Goal: Task Accomplishment & Management: Manage account settings

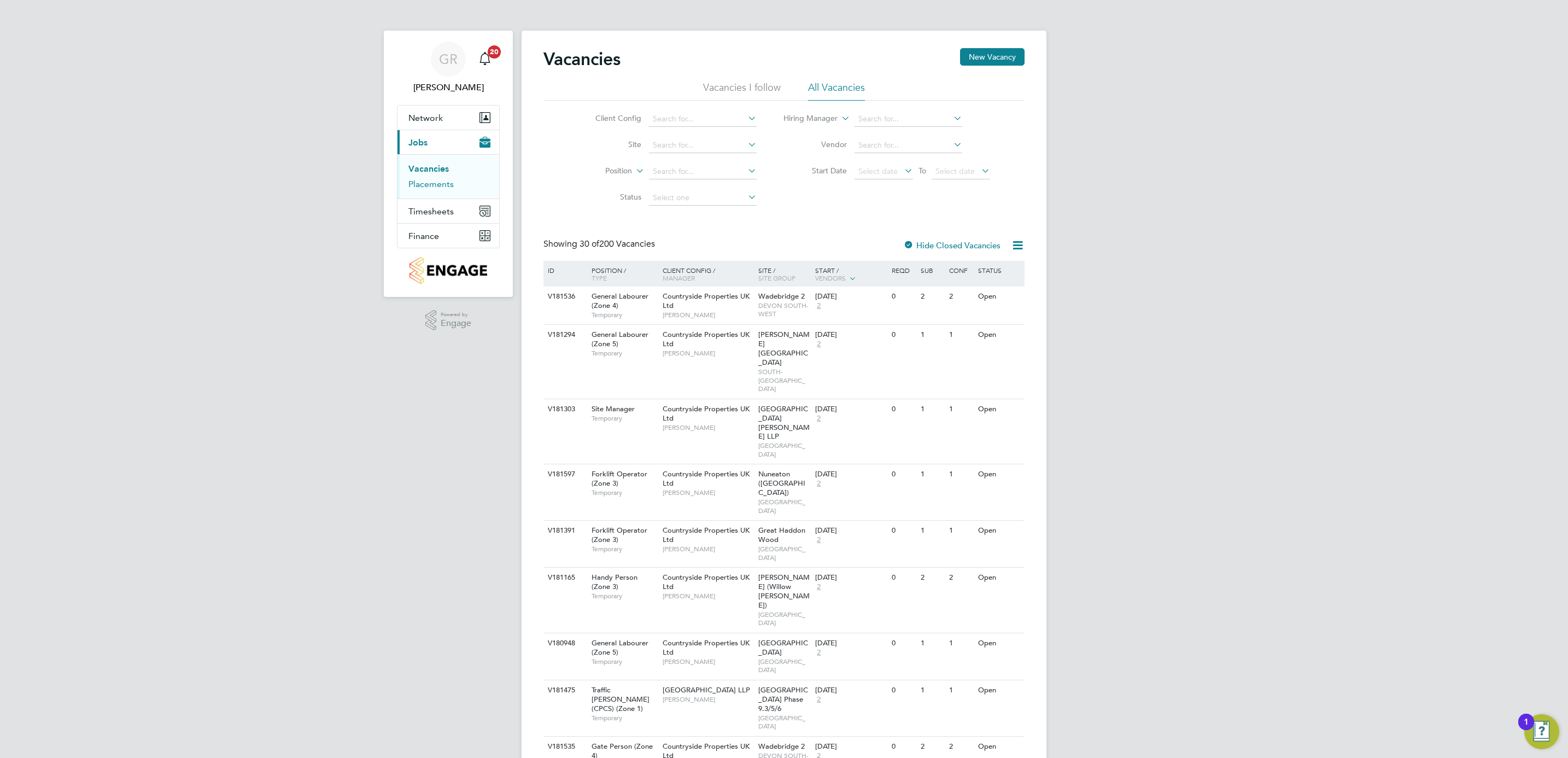
click at [446, 184] on link "Placements" at bounding box center [430, 184] width 46 height 11
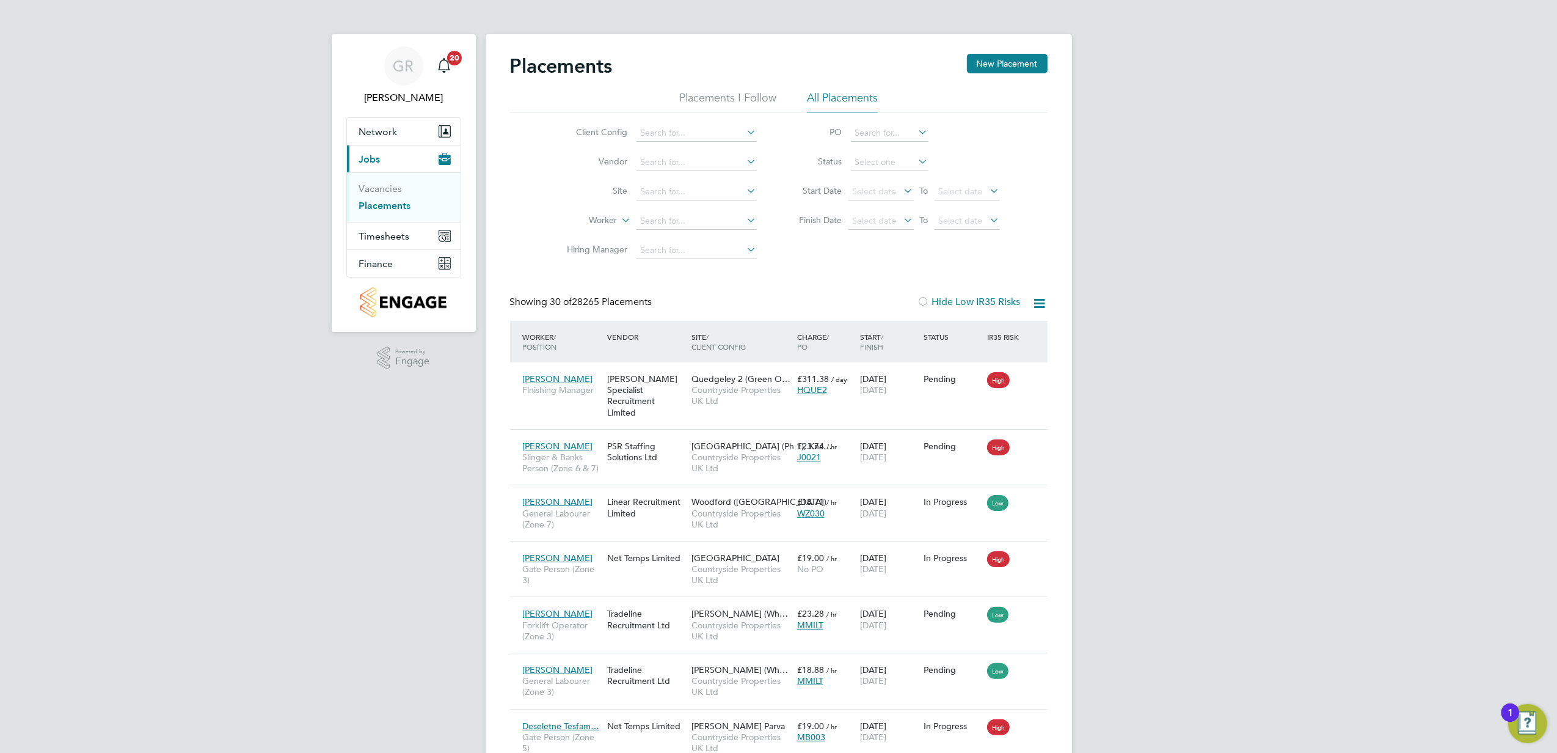
drag, startPoint x: 1661, startPoint y: 4, endPoint x: 1132, endPoint y: 155, distance: 549.3
click at [679, 189] on input at bounding box center [696, 191] width 120 height 17
click at [683, 208] on li "[GEOGRAPHIC_DATA]" at bounding box center [696, 208] width 122 height 16
type input "[GEOGRAPHIC_DATA]"
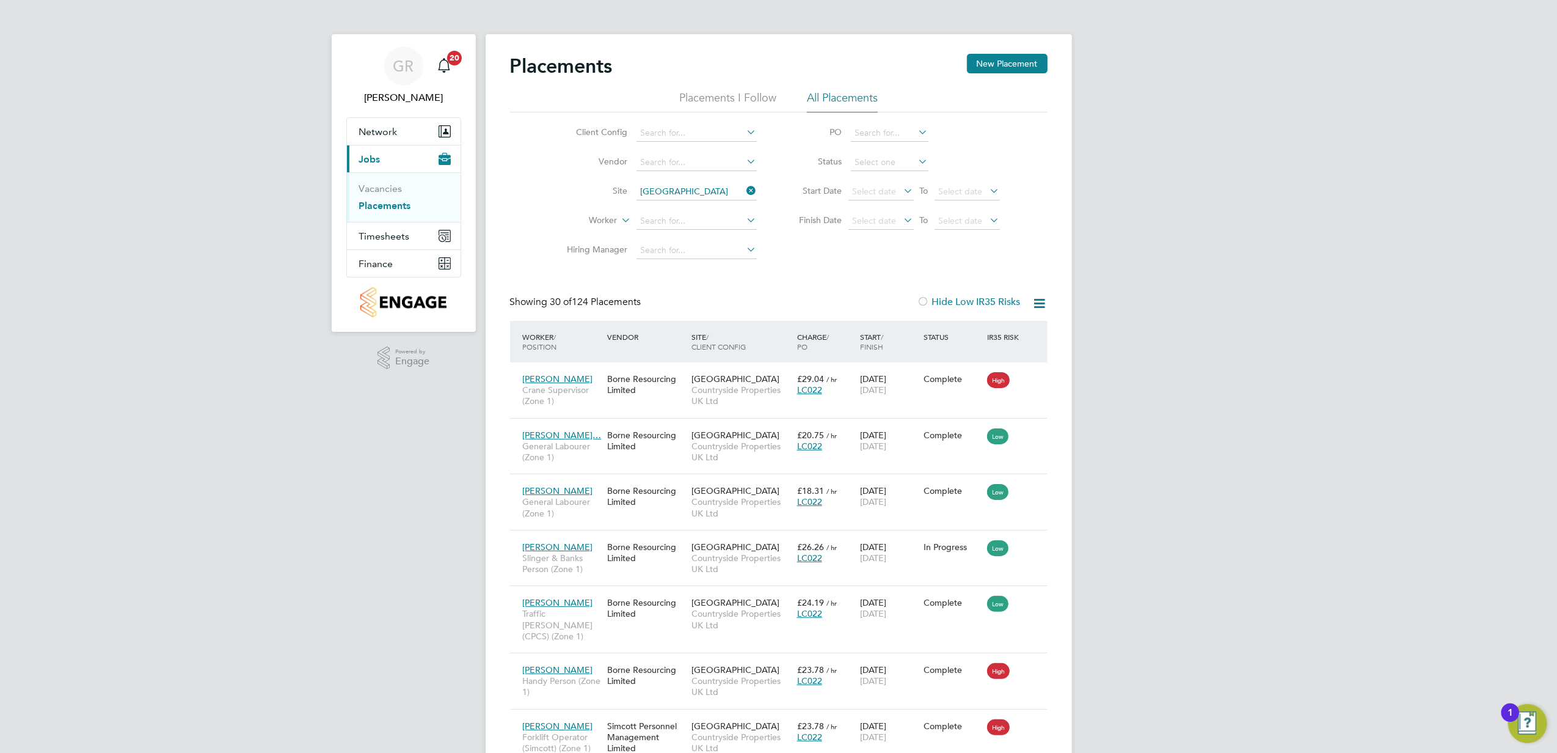
drag, startPoint x: 27, startPoint y: 1, endPoint x: 302, endPoint y: 441, distance: 519.1
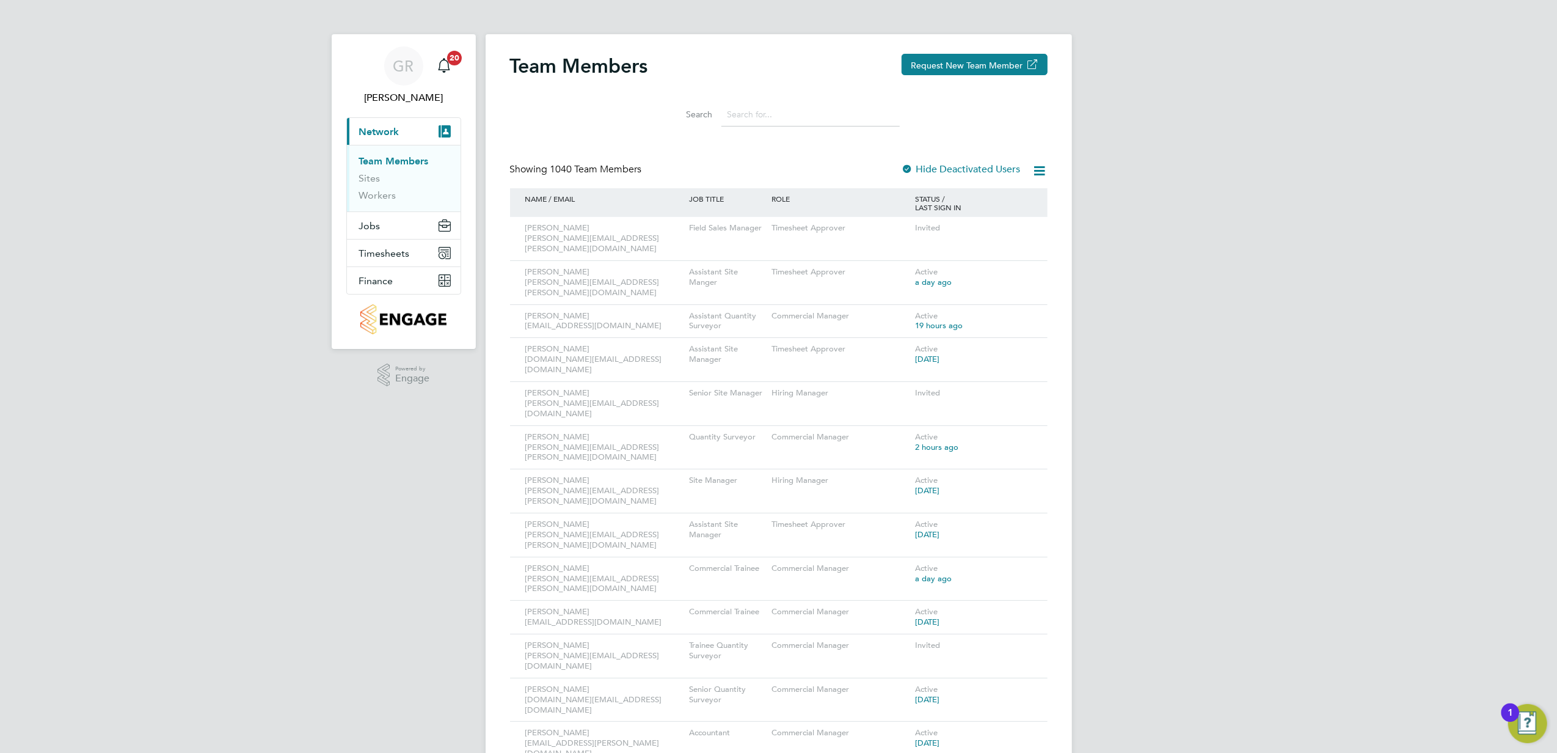
drag, startPoint x: 1435, startPoint y: 4, endPoint x: 1170, endPoint y: 194, distance: 326.1
click at [386, 225] on button "Jobs" at bounding box center [404, 225] width 114 height 27
click at [374, 211] on li "Placements" at bounding box center [405, 206] width 92 height 12
click at [391, 208] on link "Placements" at bounding box center [384, 206] width 51 height 12
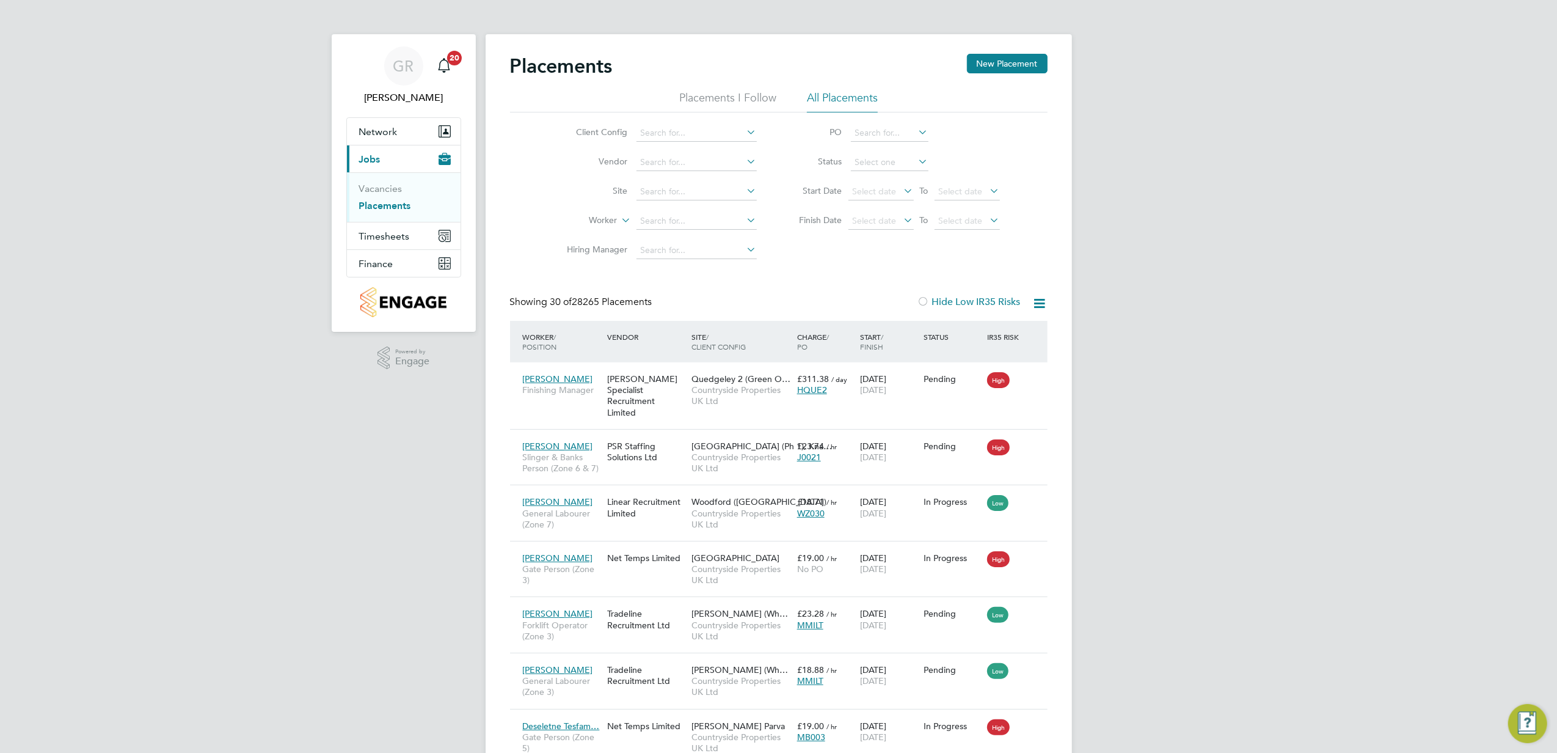
scroll to position [45, 106]
click at [680, 215] on input at bounding box center [696, 221] width 120 height 17
click at [712, 237] on li "[PERSON_NAME]" at bounding box center [697, 238] width 124 height 16
type input "[PERSON_NAME]"
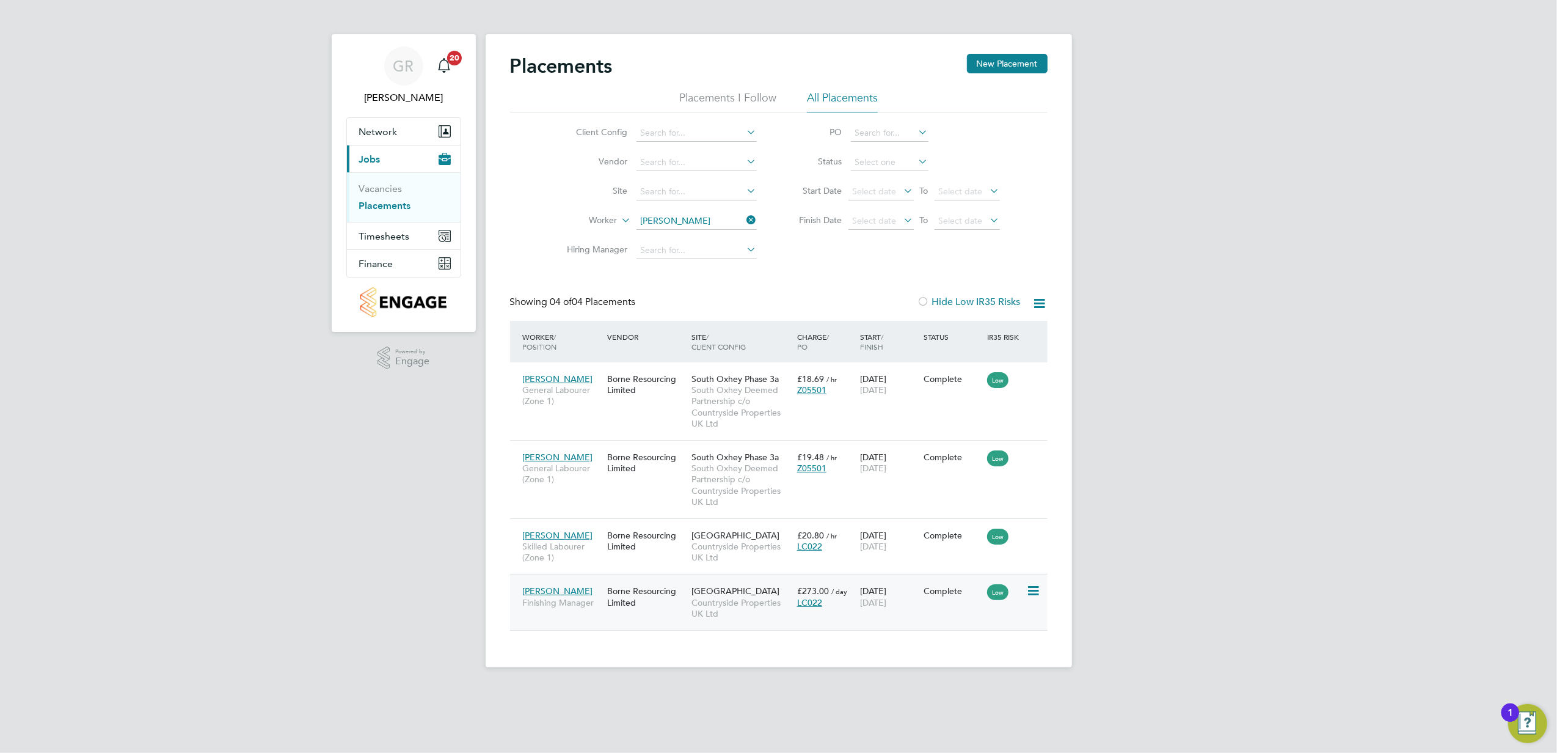
click at [687, 596] on div "Borne Resourcing Limited" at bounding box center [646, 596] width 84 height 34
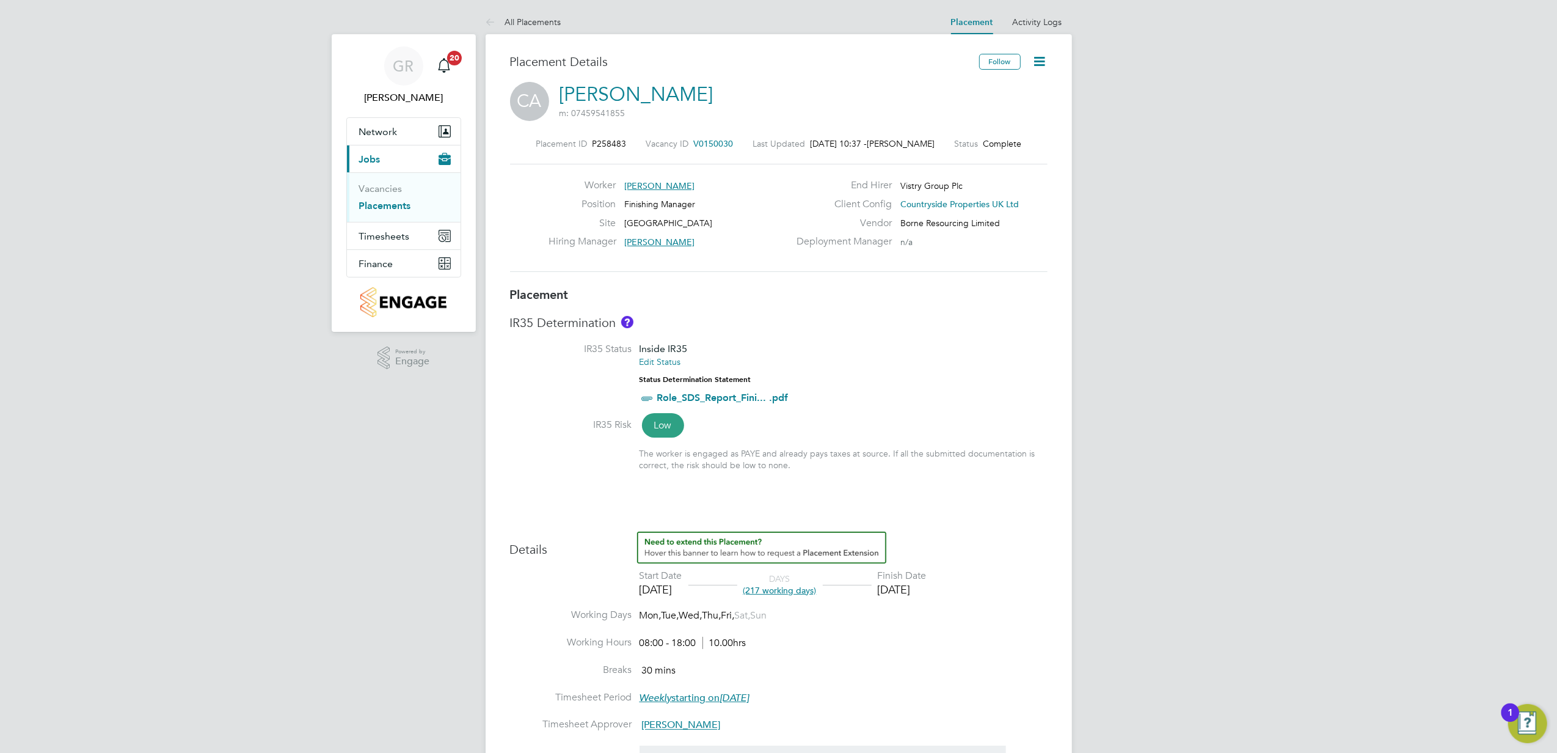
click at [1042, 61] on icon at bounding box center [1039, 61] width 15 height 15
click at [976, 92] on li "Edit Placement e" at bounding box center [982, 90] width 126 height 17
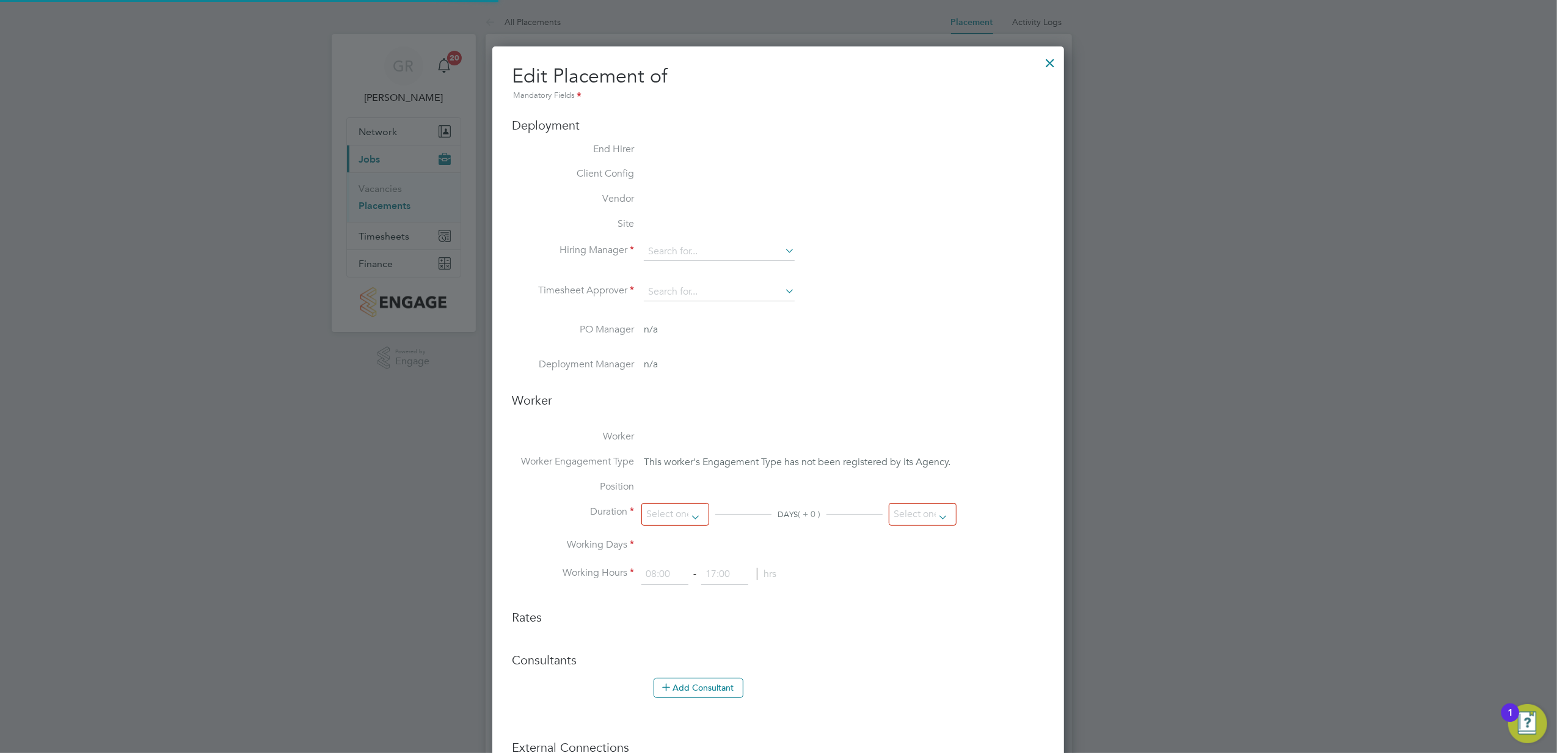
type input "[PERSON_NAME]"
type input "[DATE]"
type input "08:00"
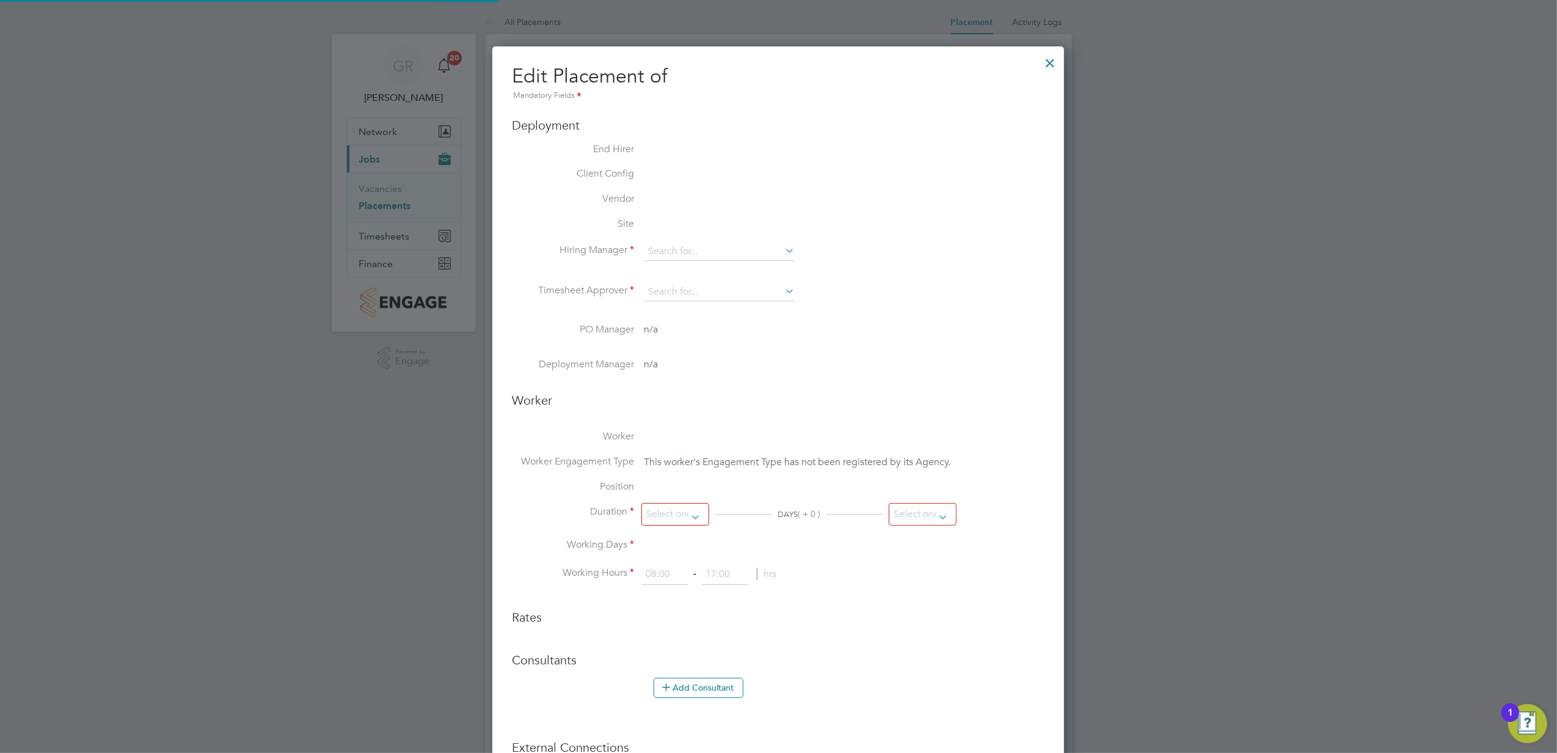
type input "18:00"
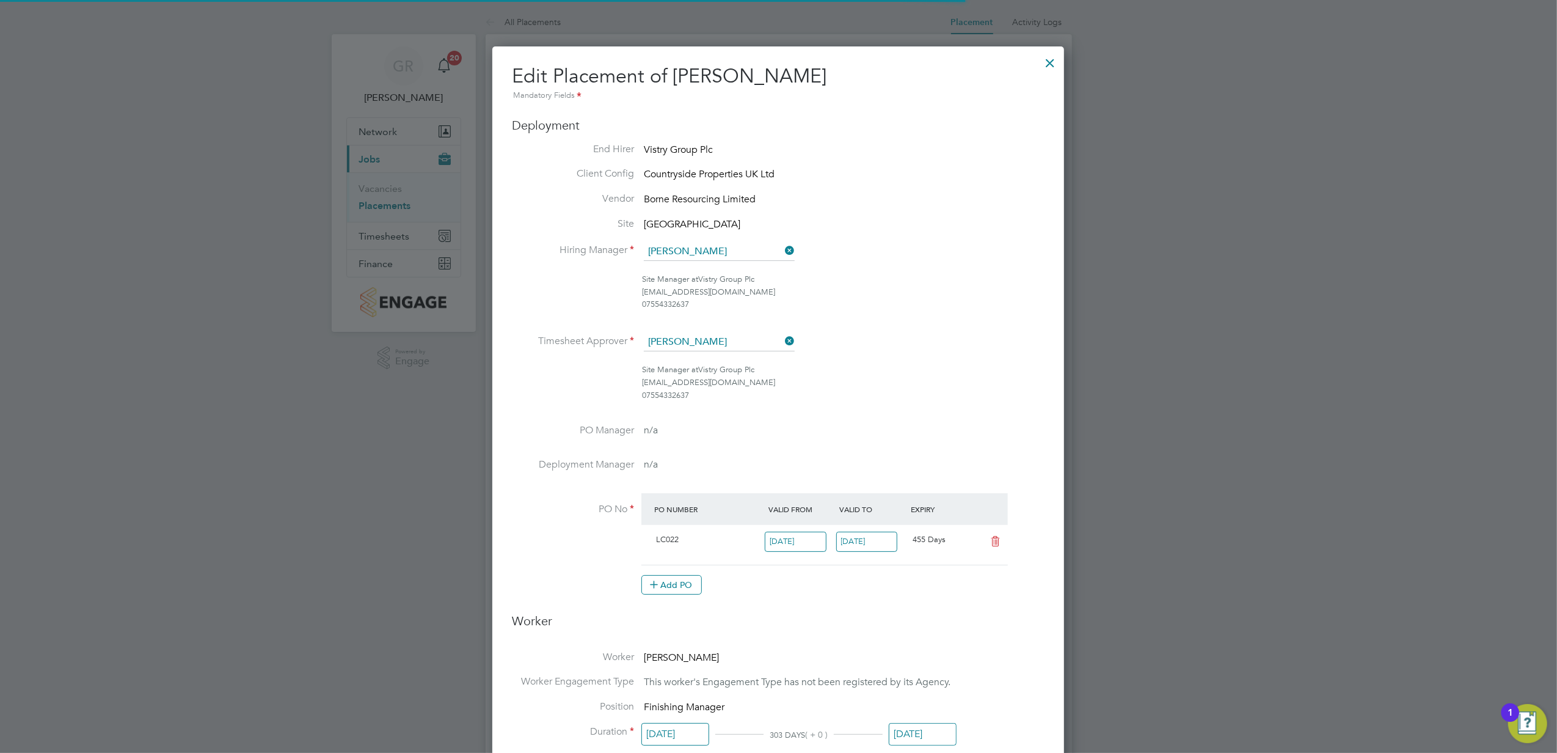
scroll to position [6, 5]
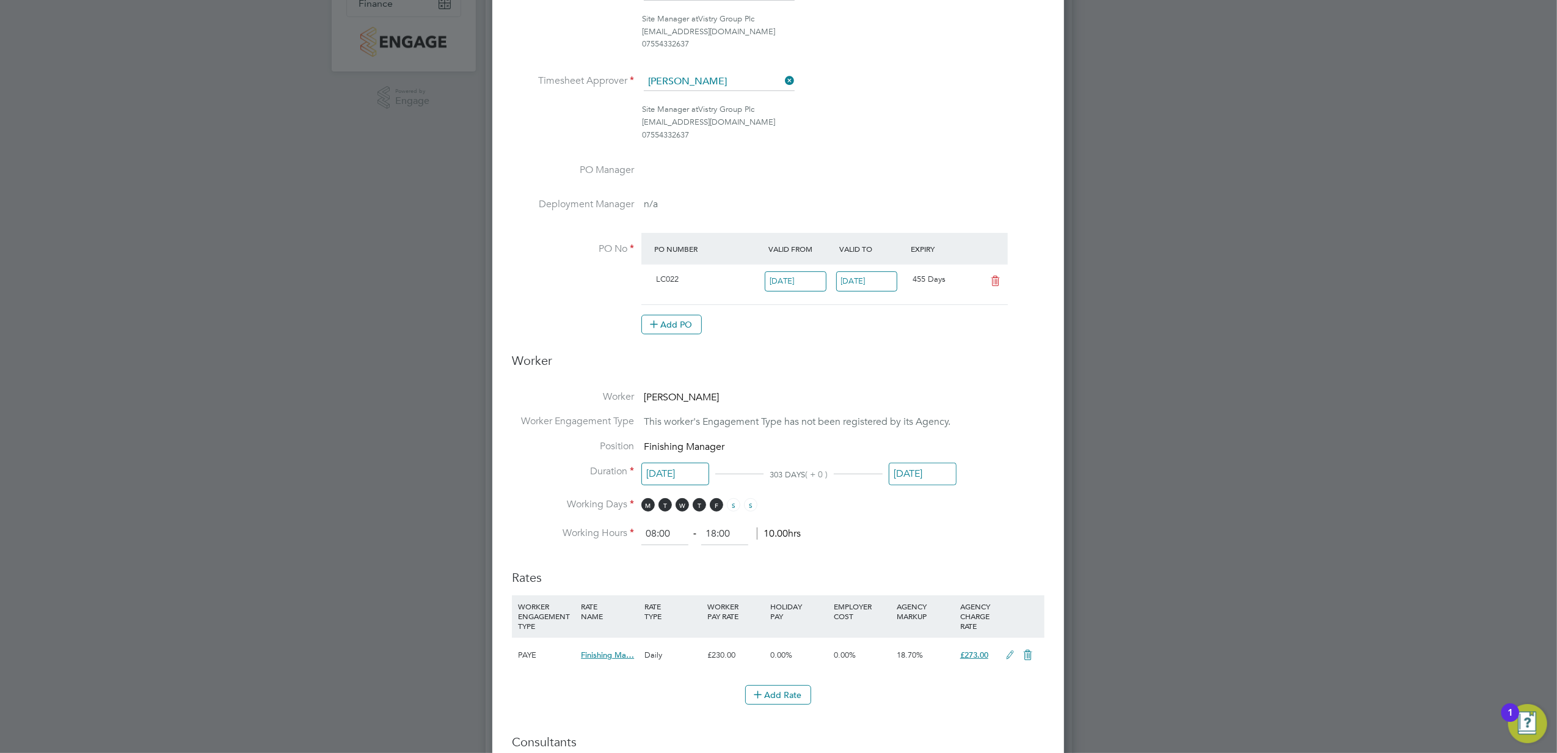
click at [931, 477] on input "[DATE]" at bounding box center [923, 473] width 68 height 23
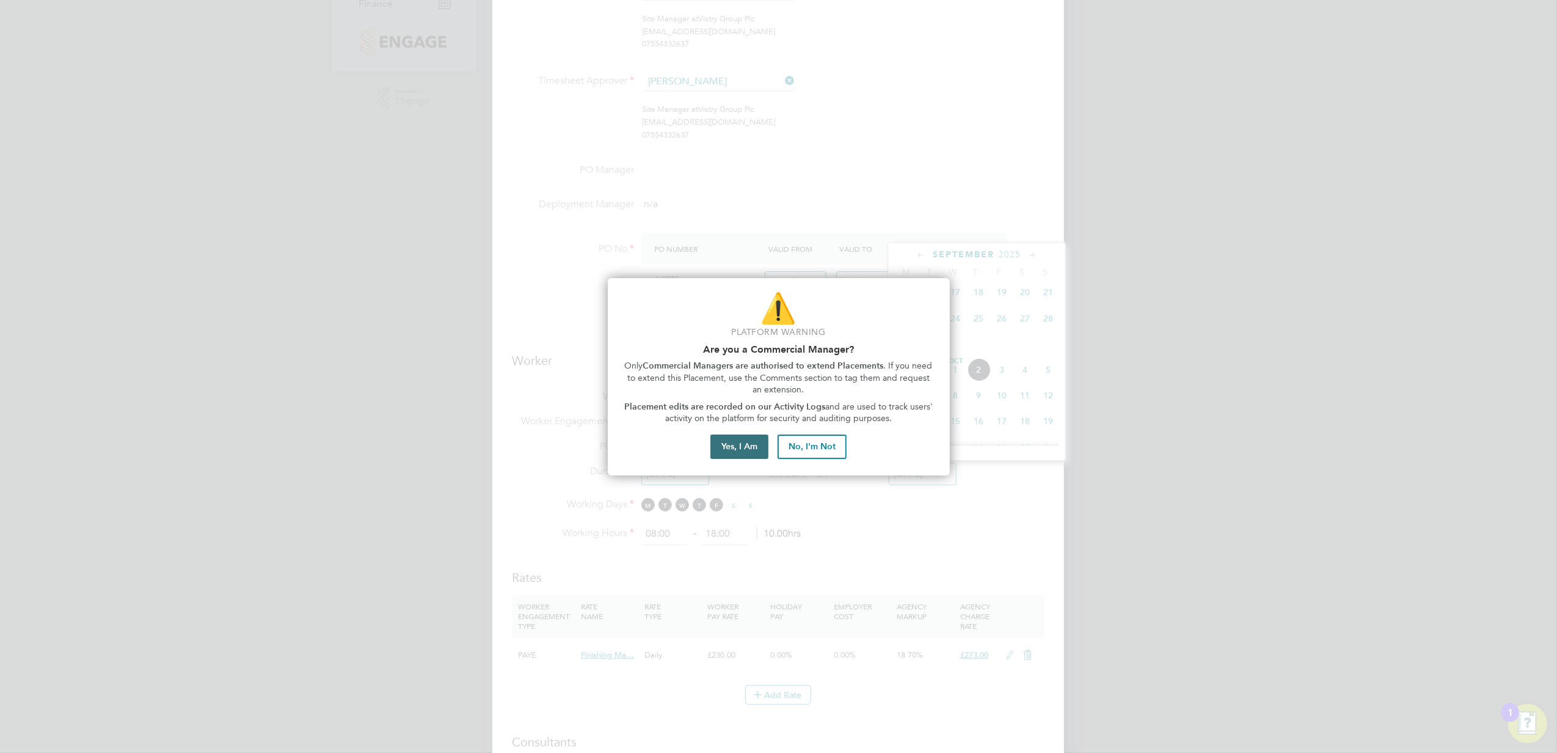
click at [744, 437] on button "Yes, I Am" at bounding box center [739, 446] width 58 height 24
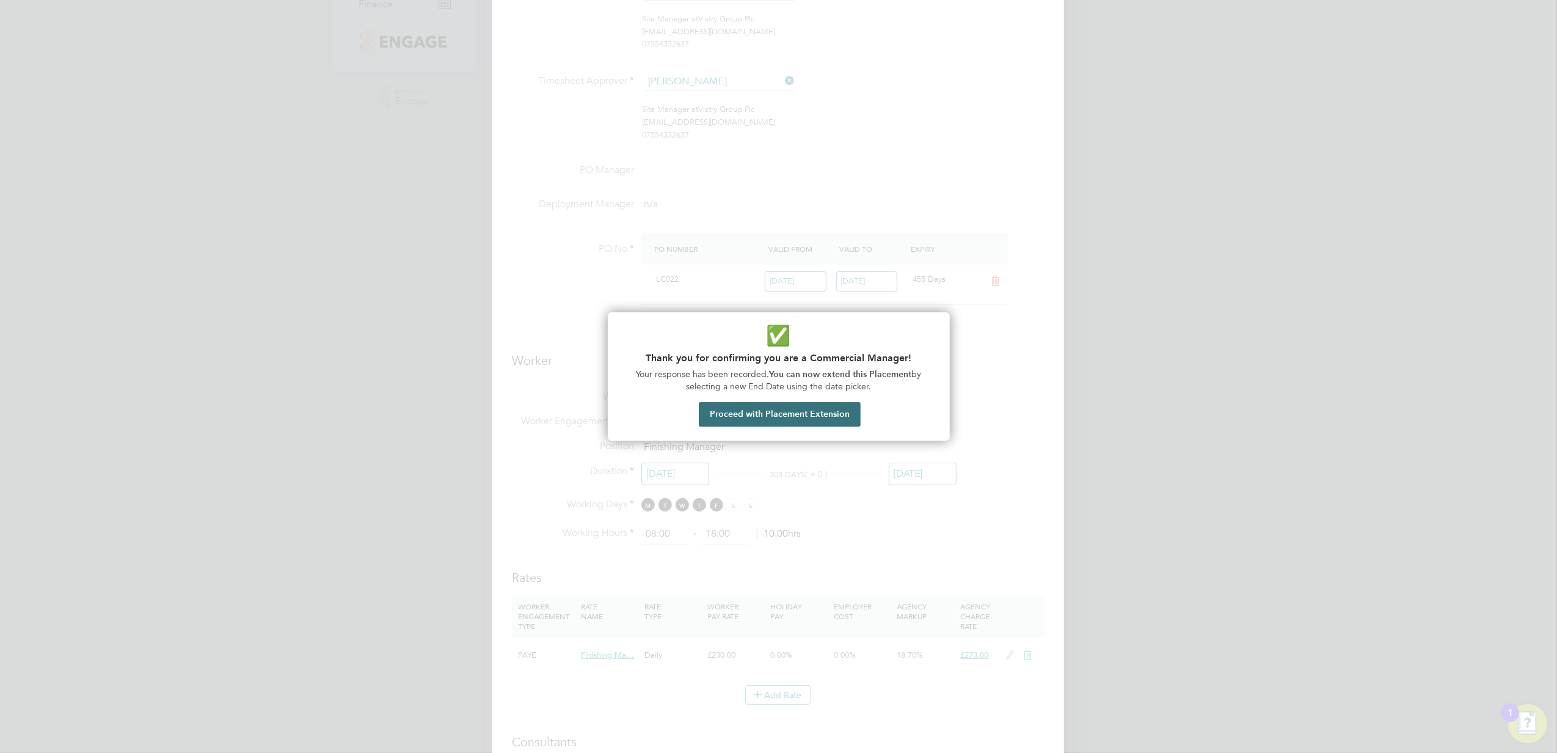
click at [831, 420] on button "Proceed with Placement Extension" at bounding box center [780, 414] width 162 height 24
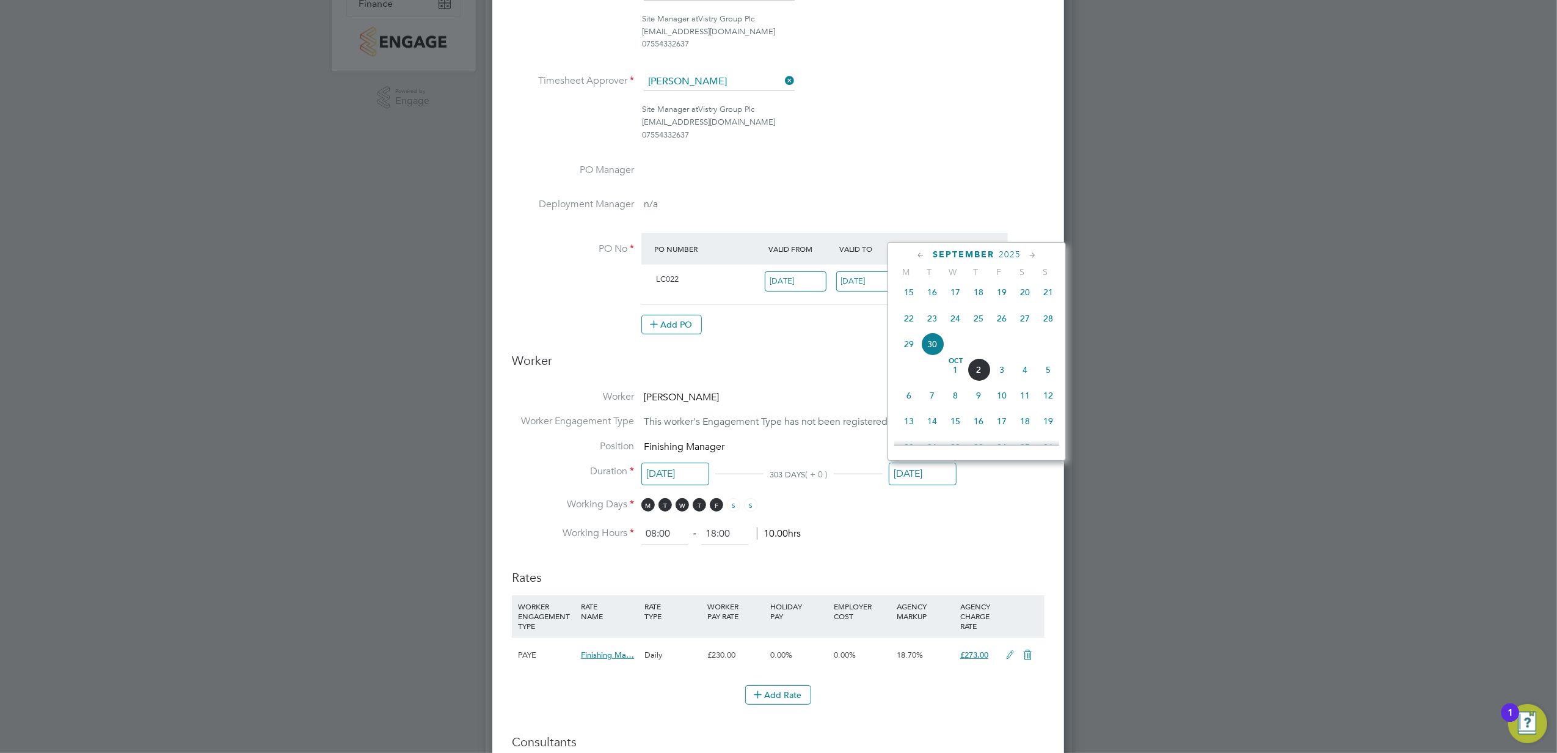
click at [1184, 255] on div at bounding box center [778, 376] width 1557 height 753
